Goal: Find specific page/section: Find specific page/section

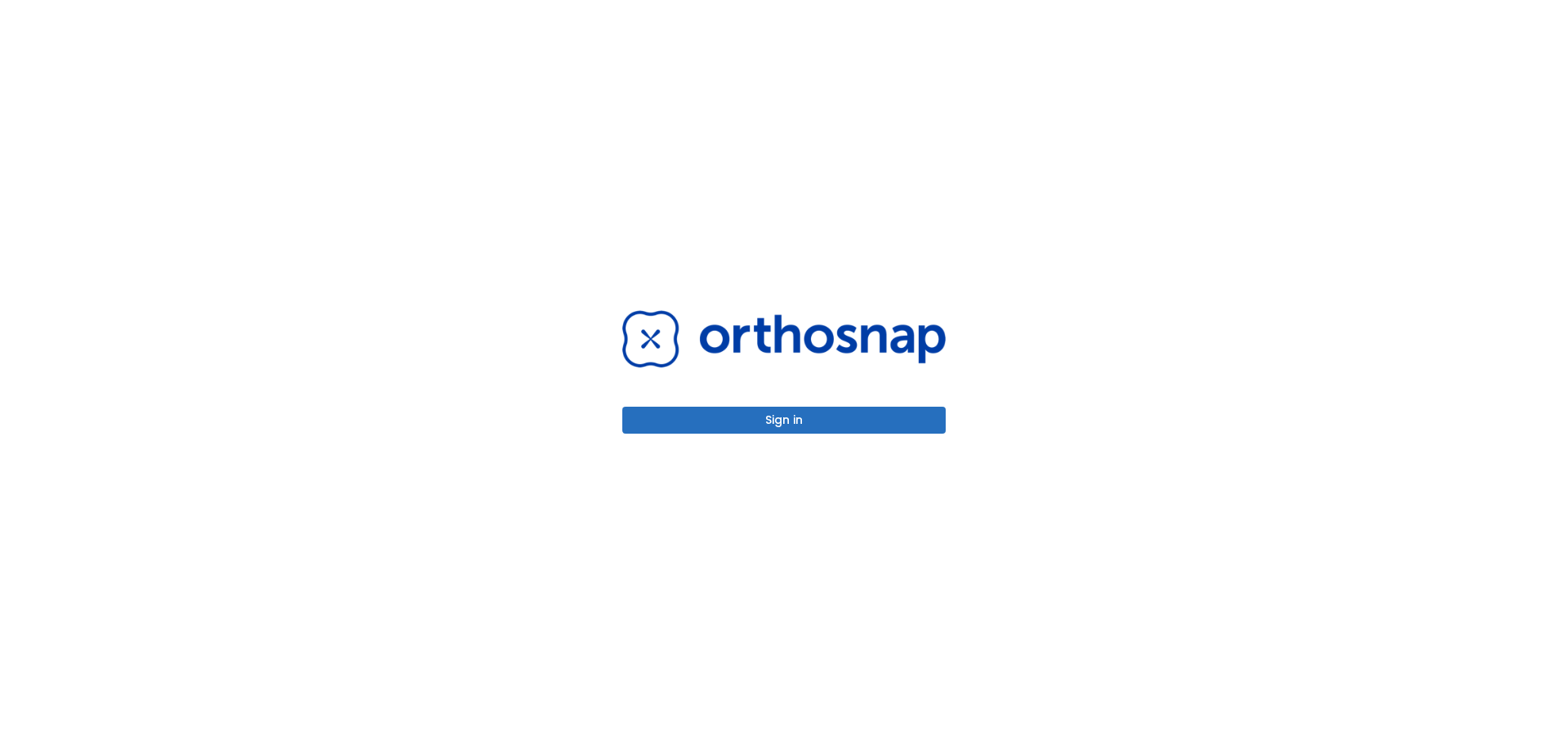
click at [823, 419] on button "Sign in" at bounding box center [784, 420] width 324 height 27
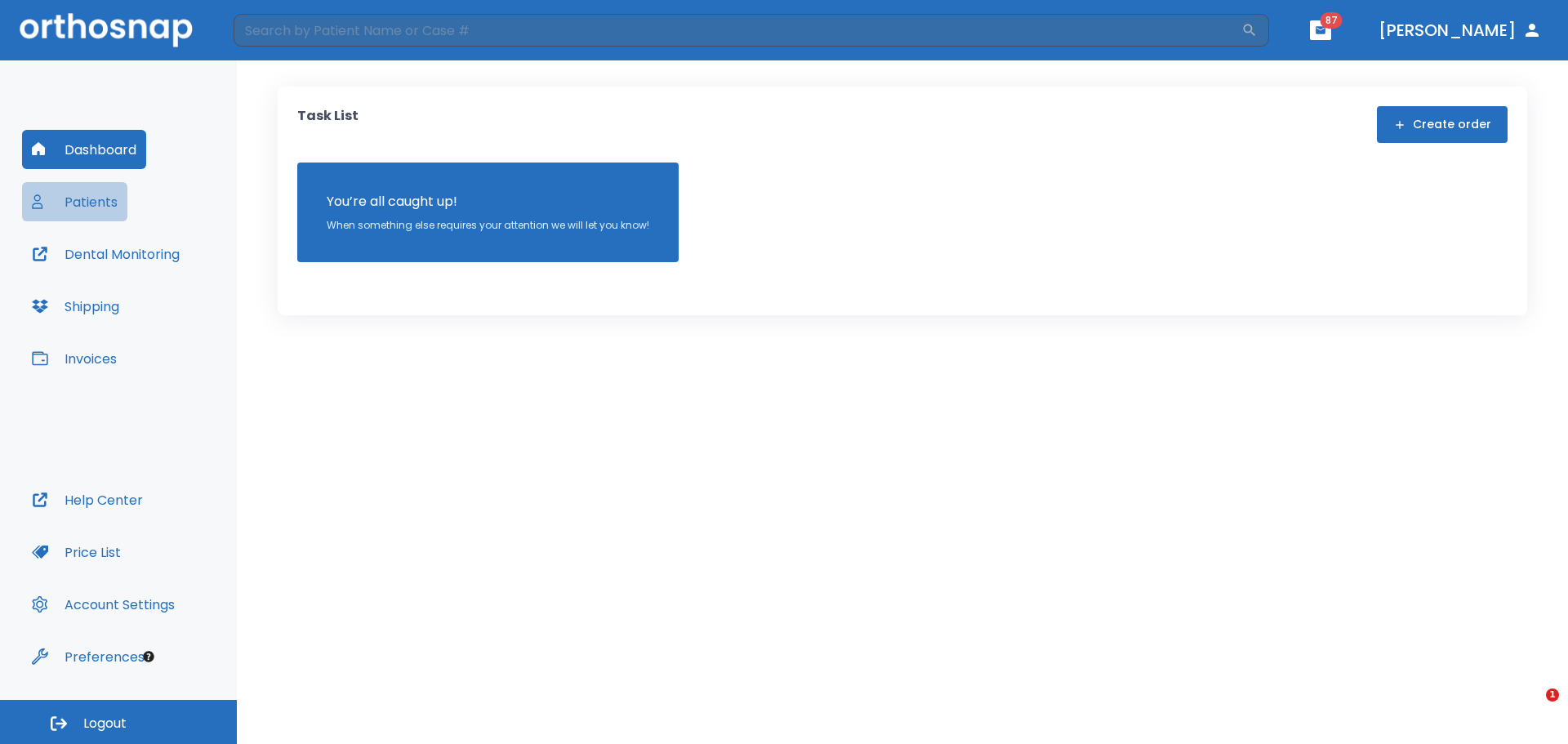
click at [88, 207] on button "Patients" at bounding box center [75, 201] width 106 height 39
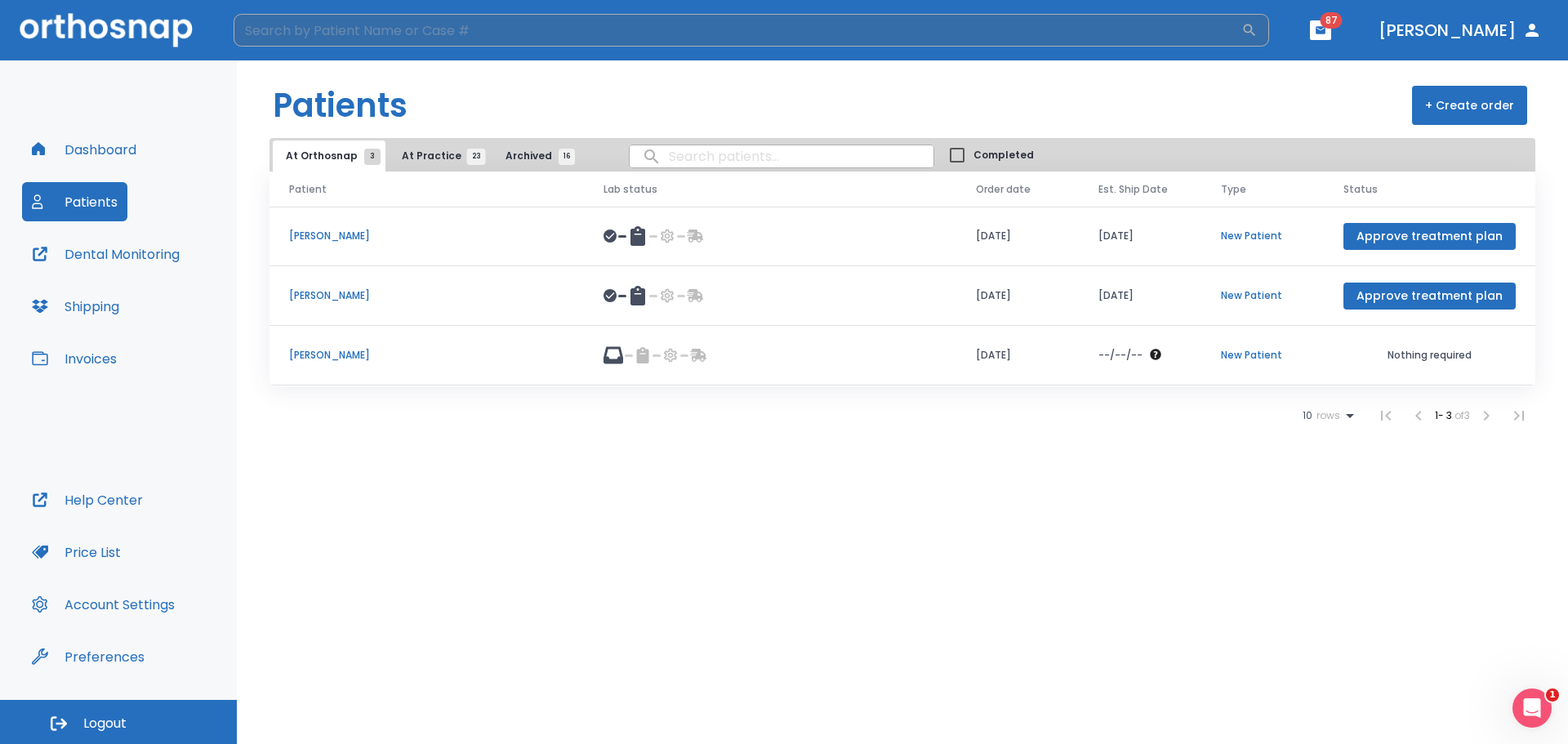
click at [456, 29] on input "search" at bounding box center [737, 29] width 1008 height 32
type input "[PERSON_NAME]"
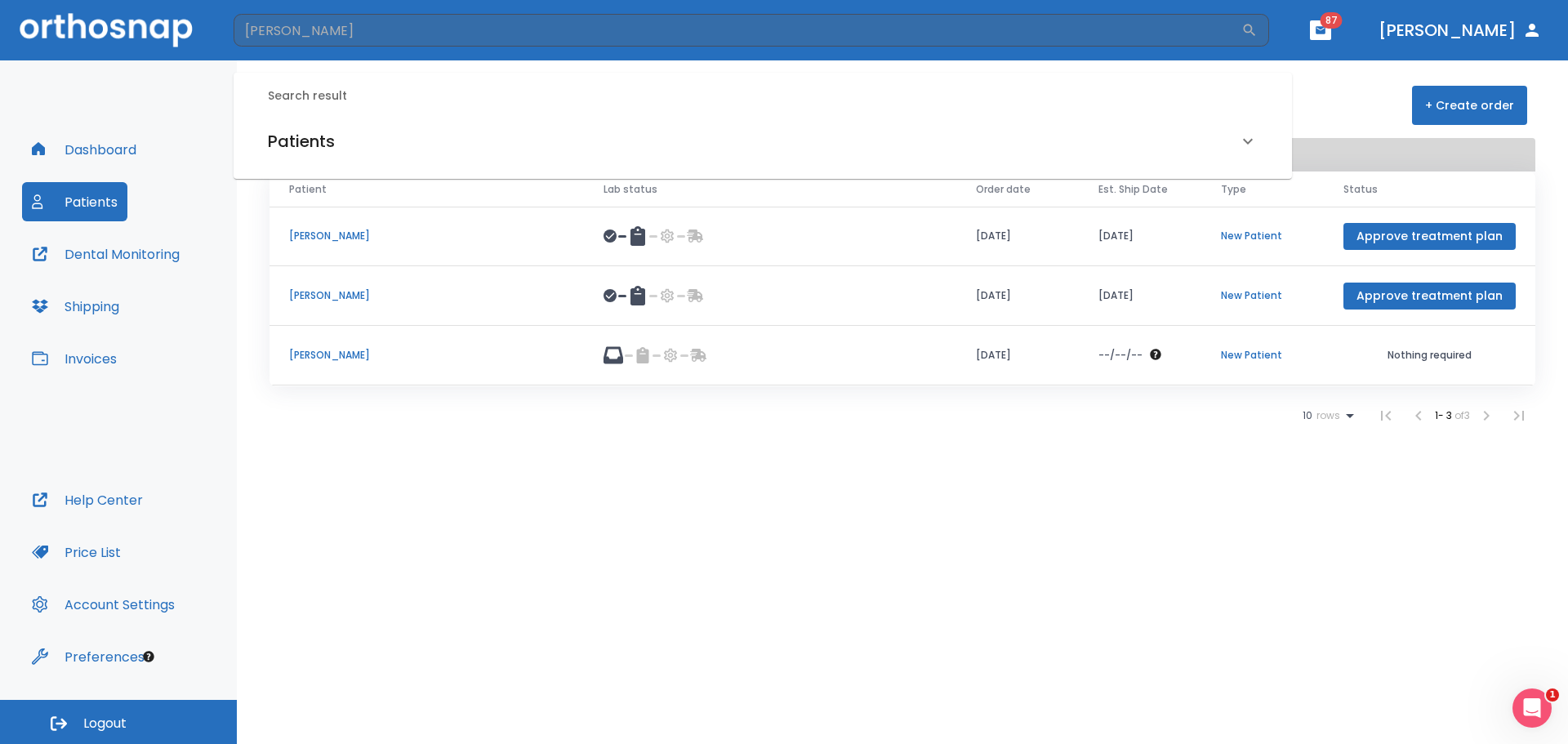
click at [344, 134] on div "Patients" at bounding box center [753, 141] width 971 height 26
click at [307, 207] on h6 "[PERSON_NAME] (Submitted to doctor)" at bounding box center [762, 197] width 983 height 22
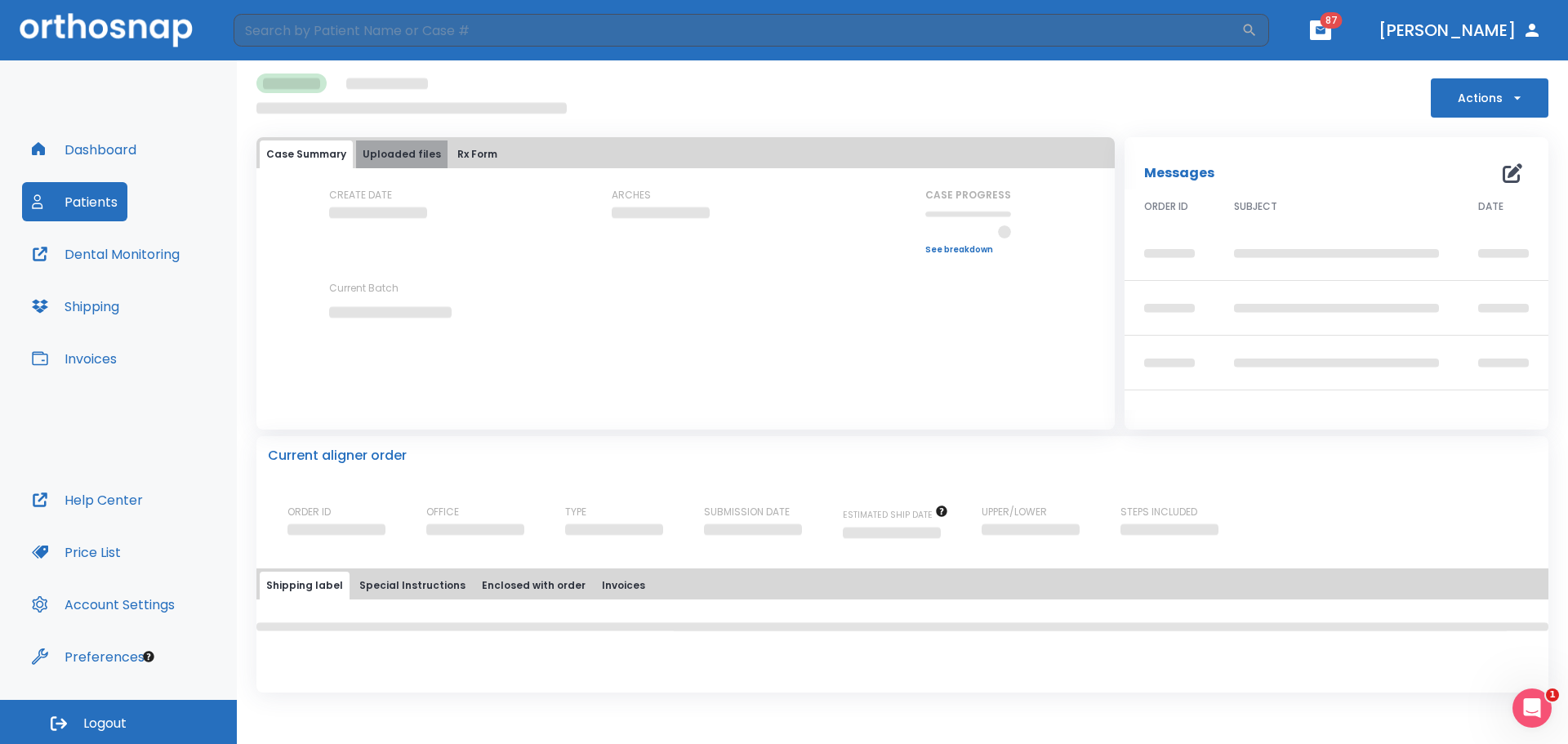
click at [400, 159] on button "Uploaded files" at bounding box center [402, 154] width 92 height 27
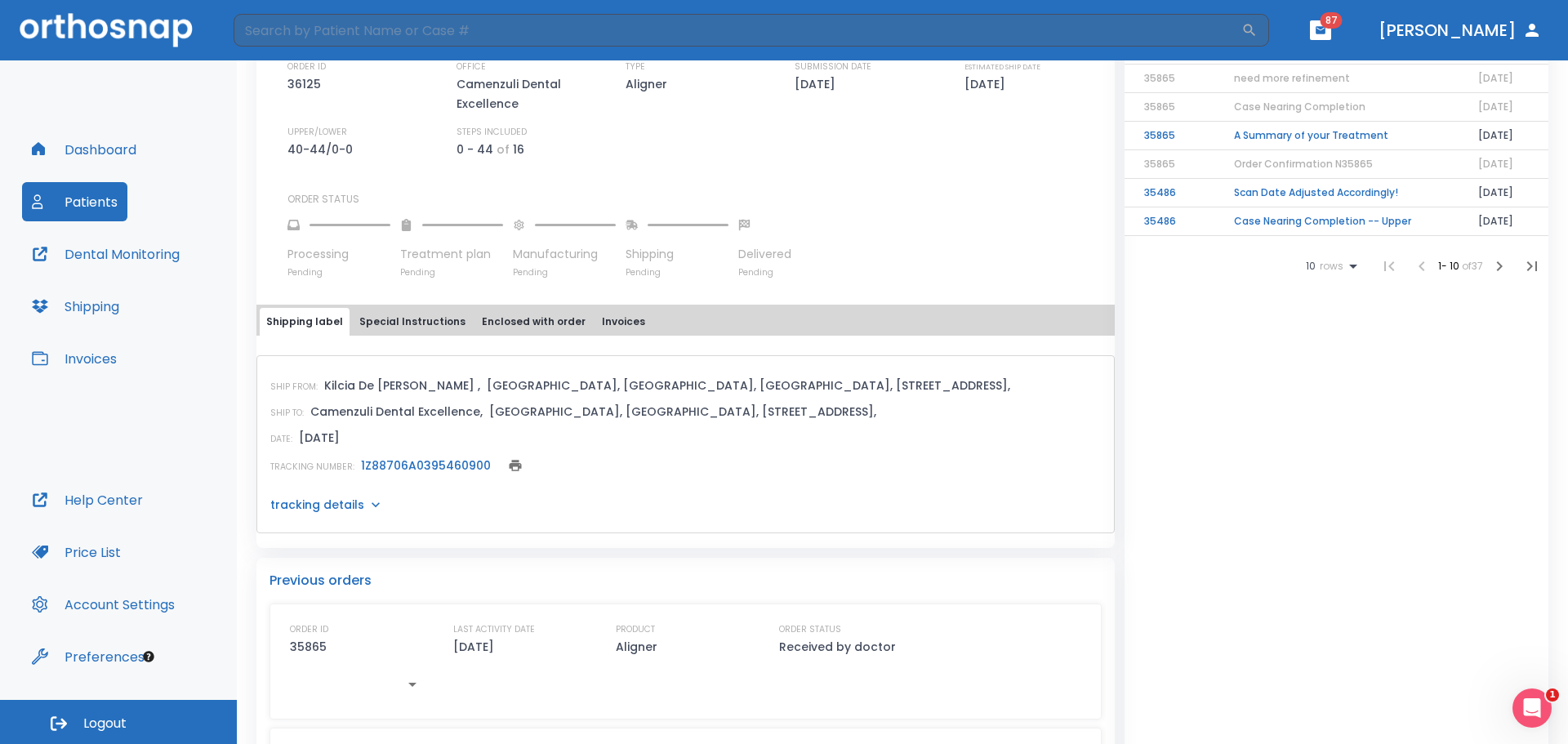
scroll to position [513, 0]
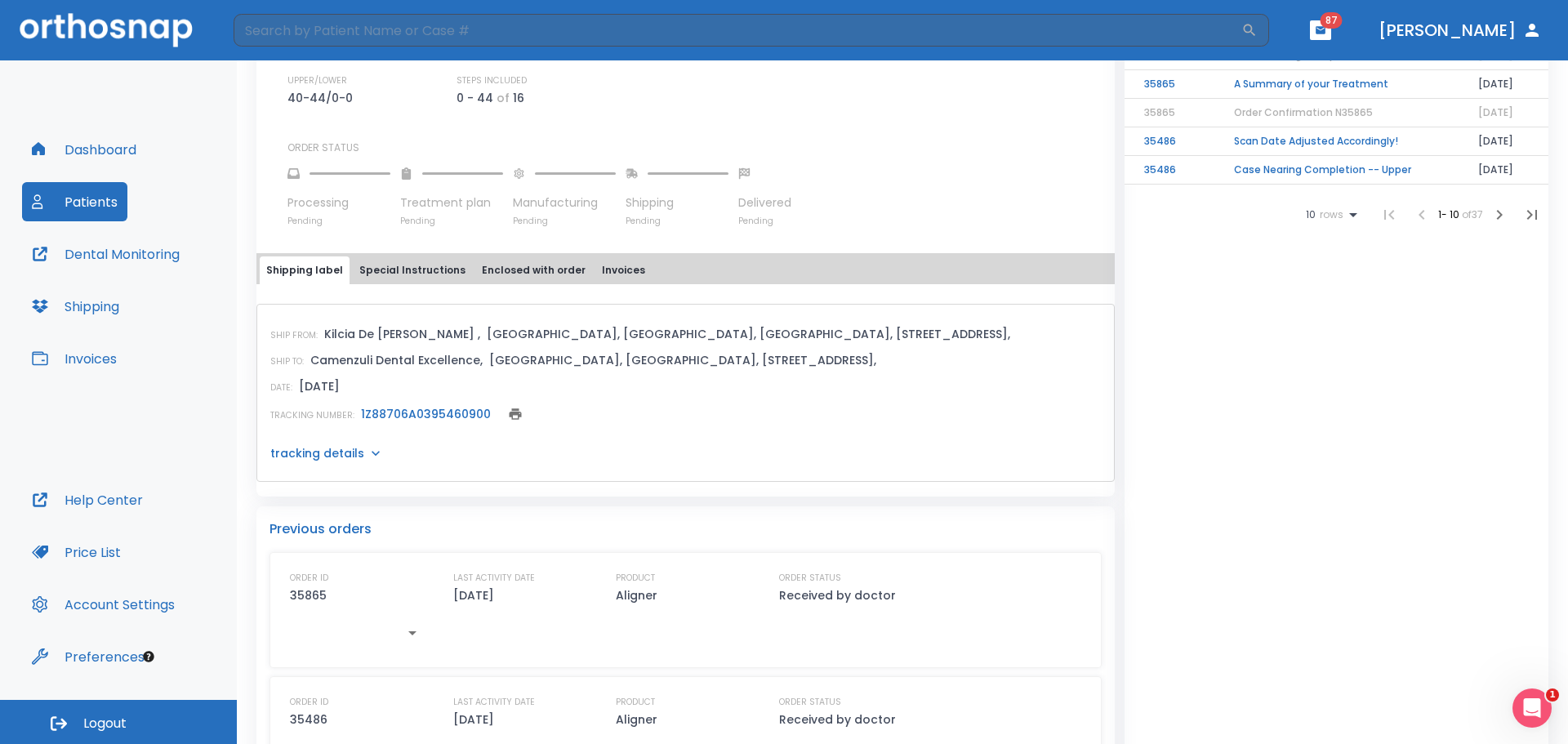
click at [394, 410] on link "1Z88706A0395460900" at bounding box center [425, 414] width 130 height 17
